Goal: Task Accomplishment & Management: Use online tool/utility

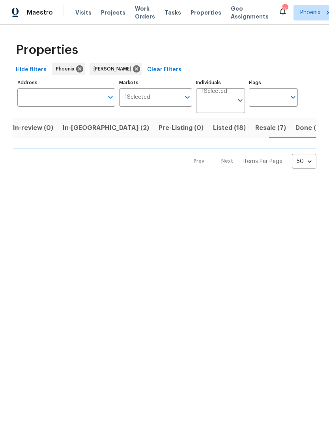
scroll to position [0, 106]
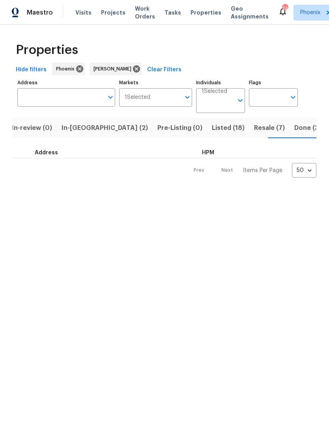
click at [254, 134] on span "Resale (7)" at bounding box center [269, 128] width 31 height 11
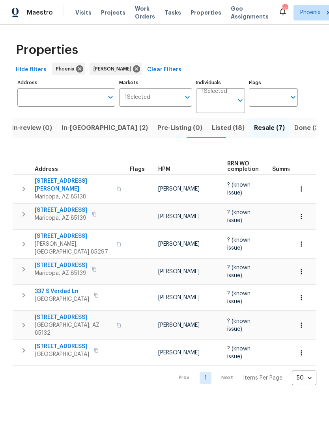
click at [65, 182] on span "[STREET_ADDRESS][PERSON_NAME]" at bounding box center [73, 185] width 77 height 16
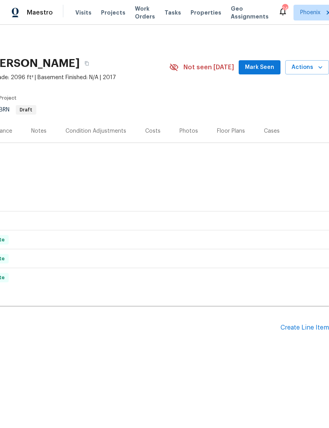
scroll to position [0, 117]
click at [297, 332] on div "Create Line Item" at bounding box center [304, 327] width 48 height 7
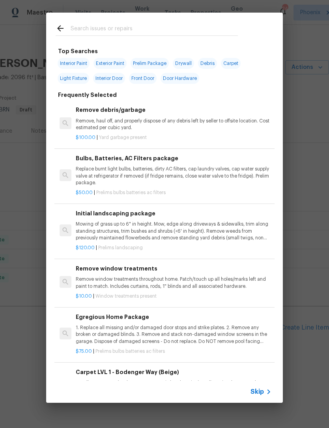
click at [117, 32] on input "text" at bounding box center [154, 30] width 167 height 12
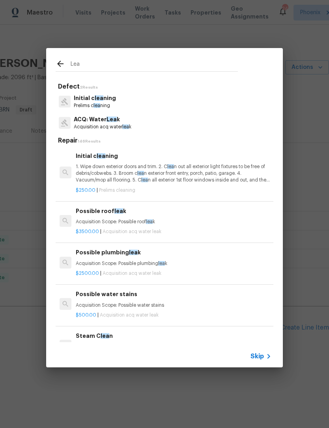
type input "Leak"
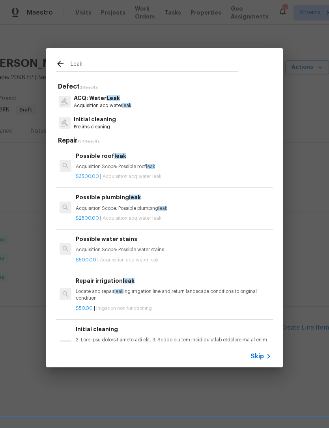
click at [100, 124] on p "Prelims cleaning" at bounding box center [95, 127] width 42 height 7
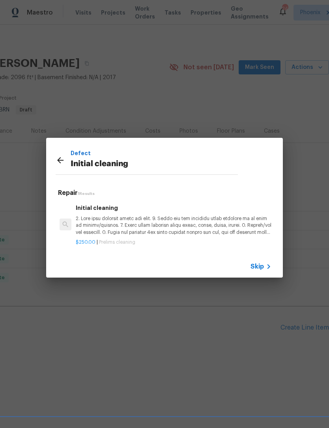
click at [63, 159] on icon at bounding box center [60, 160] width 9 height 9
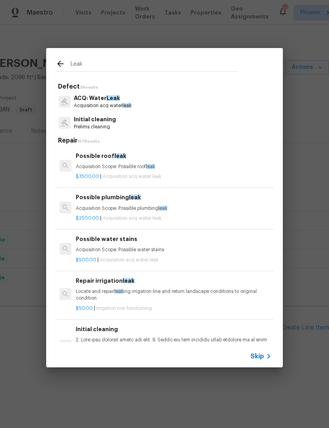
click at [127, 65] on input "Leak" at bounding box center [154, 65] width 167 height 12
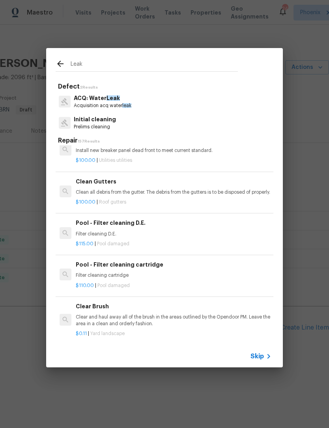
scroll to position [495, 0]
type input "L"
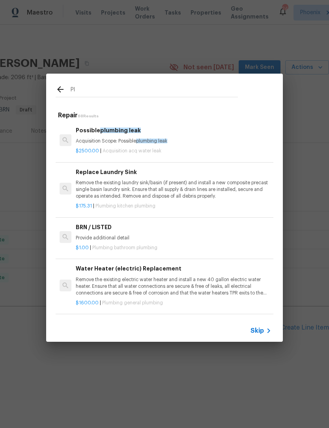
type input "P"
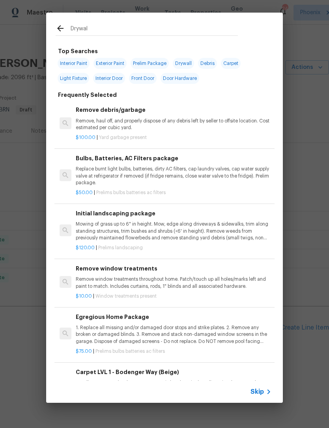
type input "Drywall"
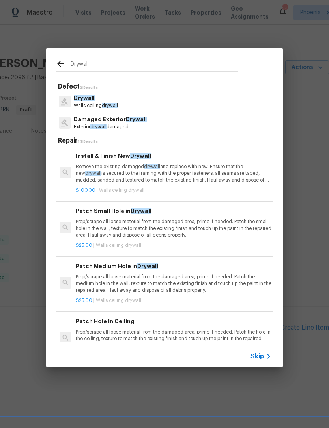
click at [231, 171] on p "Remove the existing damaged drywall and replace with new. Ensure that the new d…" at bounding box center [173, 174] width 195 height 20
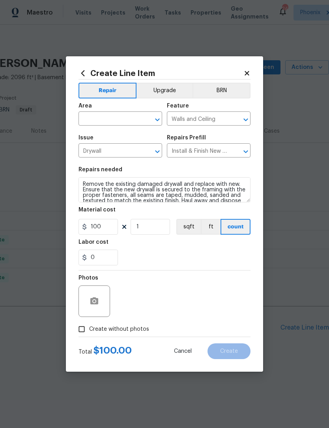
click at [231, 158] on div "Install & Finish New Drywall $100.00 ​" at bounding box center [209, 151] width 84 height 12
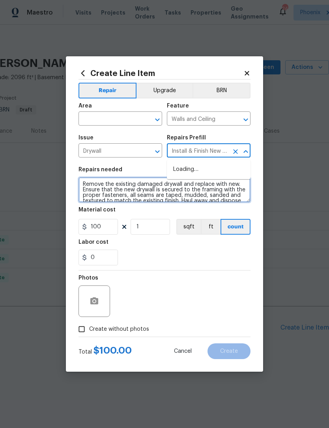
click at [104, 193] on textarea "Remove the existing damaged drywall and replace with new. Ensure that the new d…" at bounding box center [164, 189] width 172 height 25
click at [89, 188] on textarea "Remove the existing damaged drywall and replace with new. Ensure that the new d…" at bounding box center [164, 189] width 172 height 25
click at [86, 186] on textarea "Remove the existing damaged drywall and replace with new. Ensure that the new d…" at bounding box center [164, 189] width 172 height 25
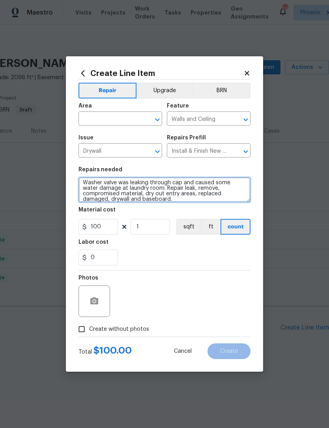
type textarea "Washer valve was leaking through cap and caused some water damage at laundry ro…"
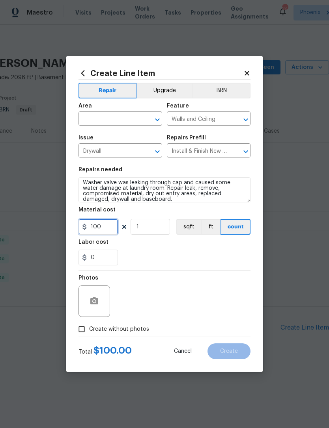
click at [110, 234] on input "100" at bounding box center [97, 227] width 39 height 16
type input "75"
click at [210, 250] on div "Labor cost" at bounding box center [164, 245] width 172 height 10
click at [131, 119] on input "text" at bounding box center [108, 119] width 61 height 12
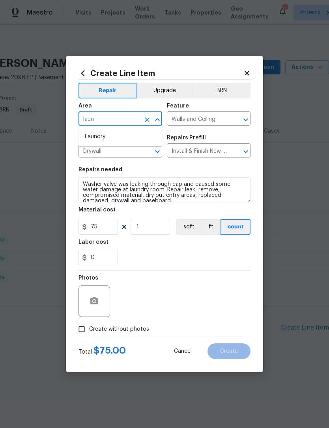
scroll to position [0, 0]
type input "laun"
click at [156, 251] on div "0" at bounding box center [164, 258] width 172 height 16
click at [137, 123] on input "text" at bounding box center [108, 119] width 61 height 12
click at [103, 136] on li "Laundry" at bounding box center [120, 136] width 84 height 13
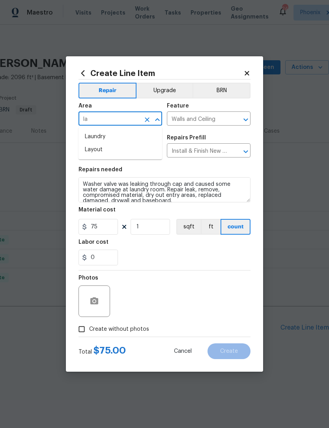
type input "Laundry"
click at [197, 264] on div "0" at bounding box center [164, 258] width 172 height 16
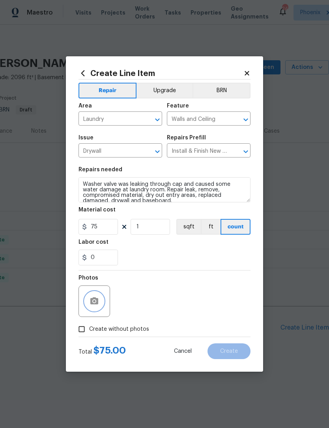
click at [93, 303] on icon "button" at bounding box center [93, 301] width 9 height 9
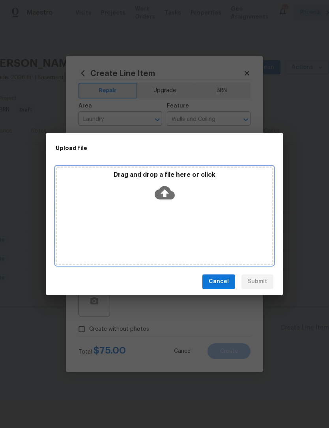
click at [175, 186] on div "Drag and drop a file here or click" at bounding box center [164, 188] width 215 height 34
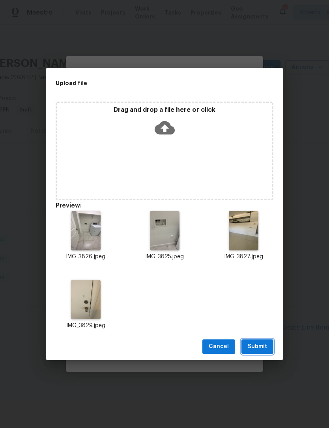
click at [264, 349] on span "Submit" at bounding box center [256, 347] width 19 height 10
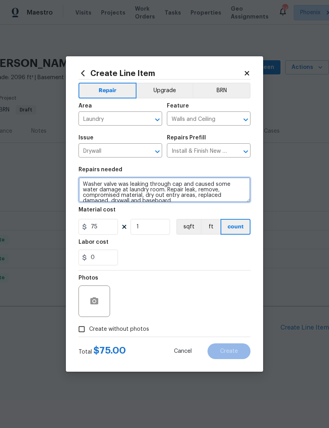
click at [82, 186] on textarea "Washer valve was leaking through cap and caused some water damage at laundry ro…" at bounding box center [164, 189] width 172 height 25
click at [189, 203] on textarea "1. Washer valve was leaking through cap and caused some water damage at laundry…" at bounding box center [164, 189] width 172 height 25
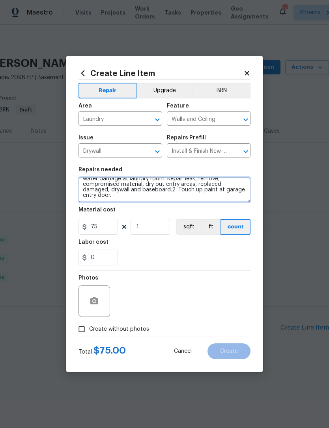
type textarea "1. Washer valve was leaking through cap and caused some water damage at laundry…"
click at [183, 253] on div "0" at bounding box center [164, 258] width 172 height 16
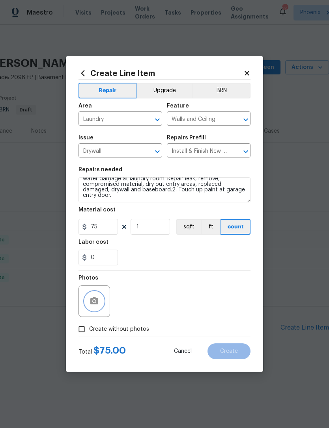
click at [94, 301] on icon "button" at bounding box center [93, 301] width 9 height 9
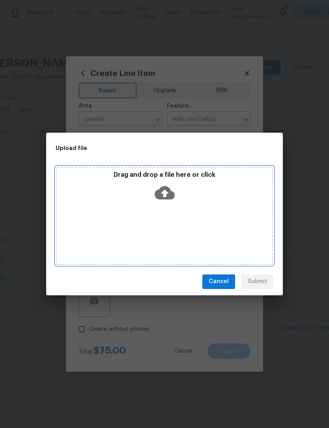
click at [167, 191] on icon at bounding box center [164, 192] width 20 height 13
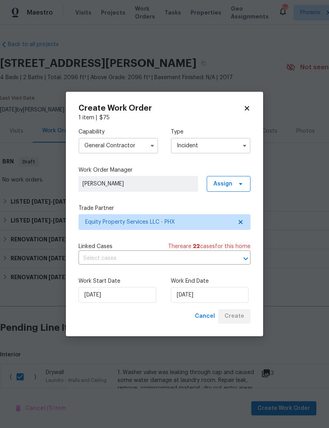
scroll to position [25, 0]
checkbox input "false"
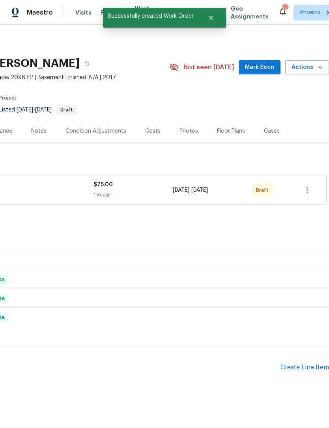
scroll to position [0, 117]
click at [306, 186] on icon "button" at bounding box center [306, 190] width 9 height 9
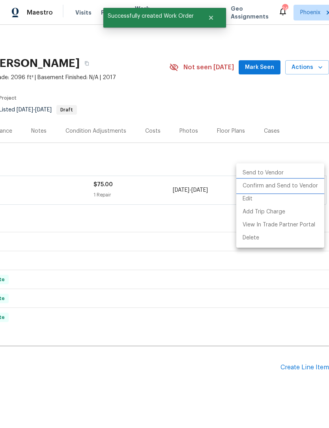
click at [300, 185] on li "Confirm and Send to Vendor" at bounding box center [280, 186] width 88 height 13
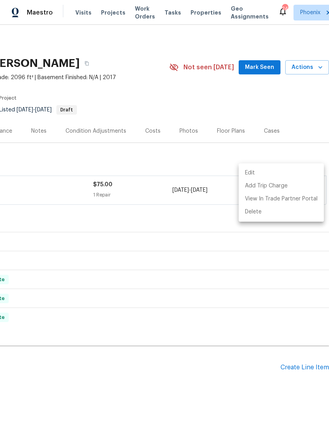
click at [251, 379] on div at bounding box center [164, 214] width 329 height 428
